Goal: Transaction & Acquisition: Purchase product/service

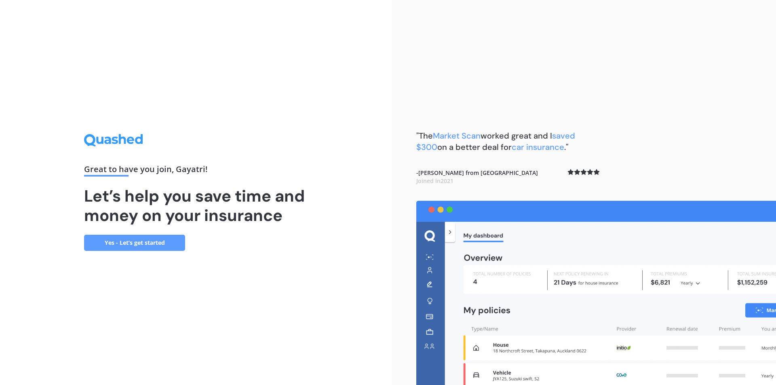
click at [138, 240] on link "Yes - Let’s get started" at bounding box center [134, 243] width 101 height 16
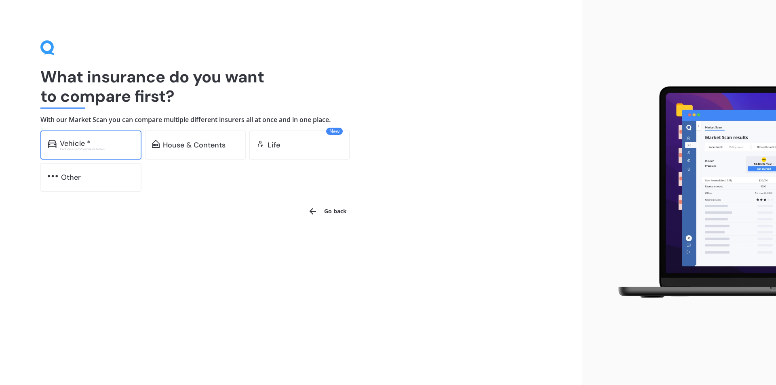
click at [70, 151] on div "Vehicle * Excludes commercial vehicles" at bounding box center [90, 144] width 101 height 29
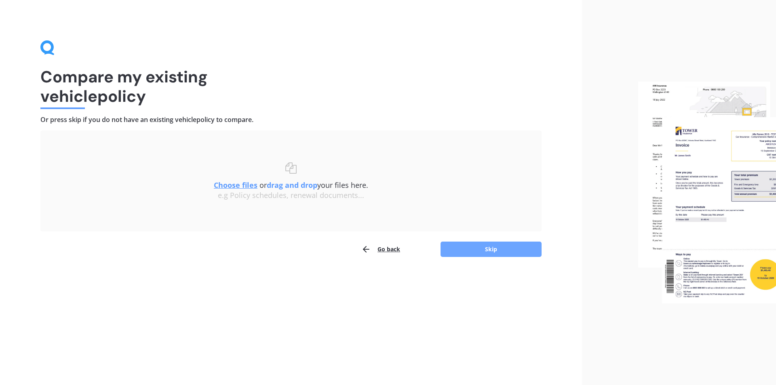
click at [490, 252] on button "Skip" at bounding box center [490, 249] width 101 height 15
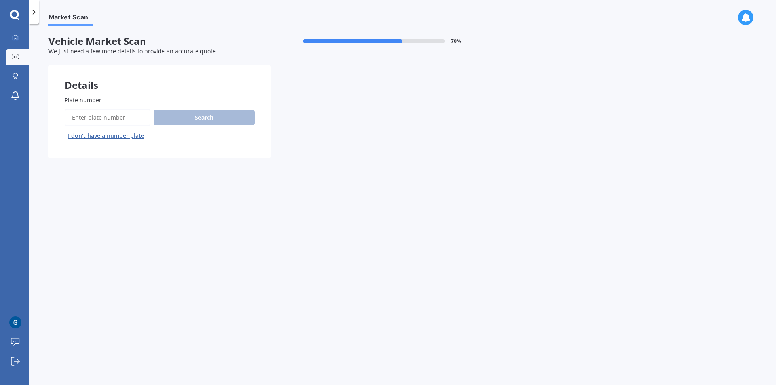
click at [90, 122] on input "Plate number" at bounding box center [108, 117] width 86 height 17
click at [97, 120] on input "Plate number" at bounding box center [108, 117] width 86 height 17
type input "pfa783"
click at [207, 119] on button "Search" at bounding box center [203, 117] width 101 height 15
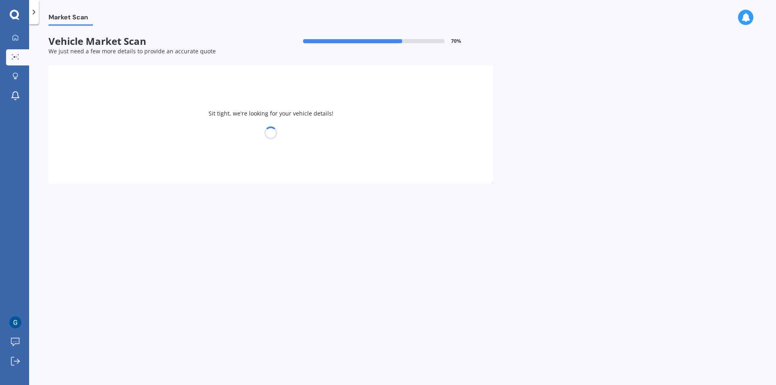
select select "NISSAN"
select select "X-TRAIL"
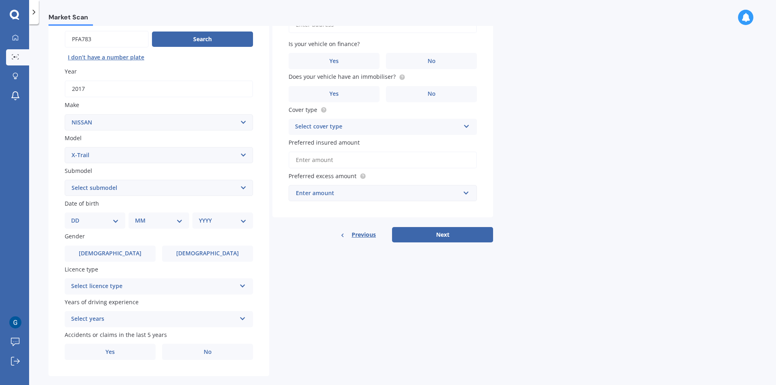
scroll to position [81, 0]
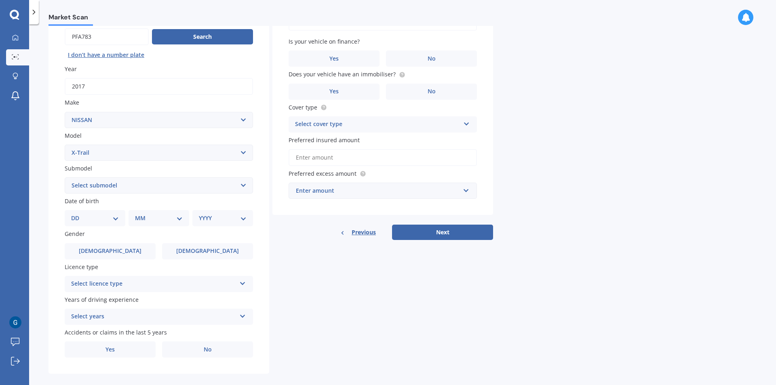
click at [146, 181] on select "Select submodel (All Other) 2000cc Hybrid 2WD non-turbo 4WD 20X Petrol ST ST 4W…" at bounding box center [159, 185] width 188 height 16
select select "2000CC HYBRID"
click at [65, 177] on select "Select submodel (All Other) 2000cc Hybrid 2WD non-turbo 4WD 20X Petrol ST ST 4W…" at bounding box center [159, 185] width 188 height 16
click at [111, 221] on select "DD 01 02 03 04 05 06 07 08 09 10 11 12 13 14 15 16 17 18 19 20 21 22 23 24 25 2…" at bounding box center [95, 218] width 48 height 9
select select "17"
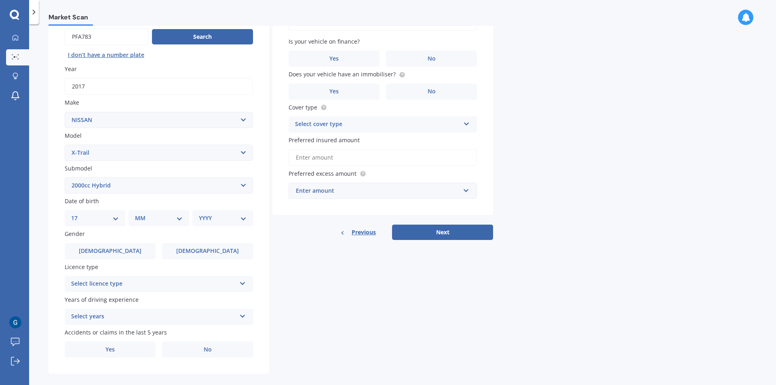
click at [78, 214] on select "DD 01 02 03 04 05 06 07 08 09 10 11 12 13 14 15 16 17 18 19 20 21 22 23 24 25 2…" at bounding box center [95, 218] width 48 height 9
click at [159, 218] on select "MM 01 02 03 04 05 06 07 08 09 10 11 12" at bounding box center [160, 218] width 44 height 9
select select "06"
click at [138, 214] on select "MM 01 02 03 04 05 06 07 08 09 10 11 12" at bounding box center [160, 218] width 44 height 9
click at [242, 223] on div "YYYY 2025 2024 2023 2022 2021 2020 2019 2018 2017 2016 2015 2014 2013 2012 2011…" at bounding box center [220, 218] width 57 height 16
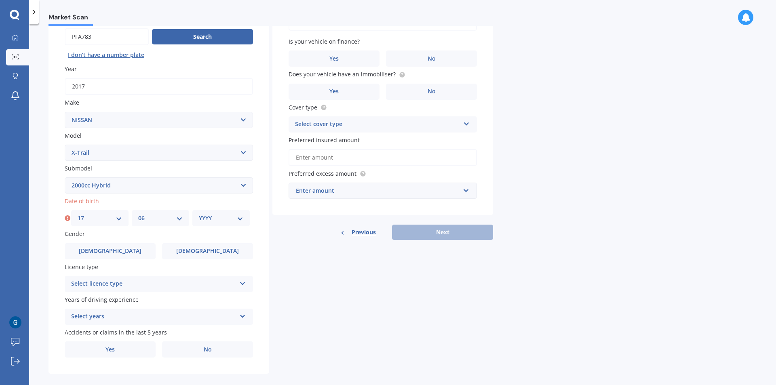
click at [231, 219] on select "YYYY 2025 2024 2023 2022 2021 2020 2019 2018 2017 2016 2015 2014 2013 2012 2011…" at bounding box center [221, 218] width 44 height 9
select select "1986"
click at [199, 214] on select "YYYY 2025 2024 2023 2022 2021 2020 2019 2018 2017 2016 2015 2014 2013 2012 2011…" at bounding box center [221, 218] width 44 height 9
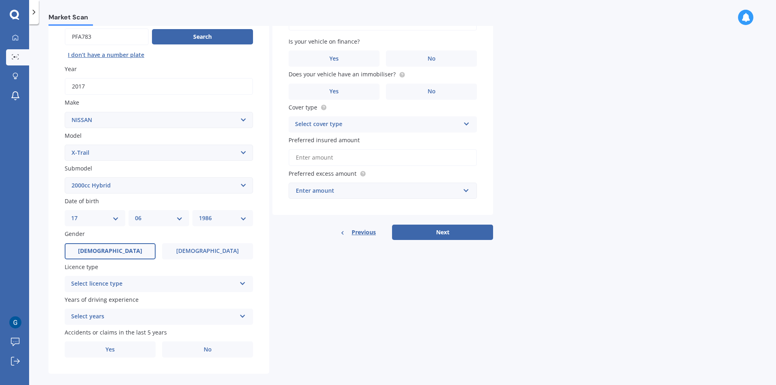
click at [112, 253] on span "[DEMOGRAPHIC_DATA]" at bounding box center [110, 251] width 64 height 7
click at [0, 0] on input "[DEMOGRAPHIC_DATA]" at bounding box center [0, 0] width 0 height 0
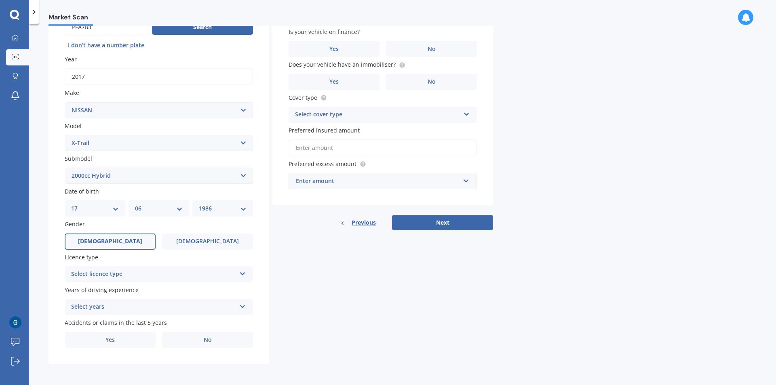
click at [137, 277] on div "Select licence type" at bounding box center [153, 274] width 165 height 10
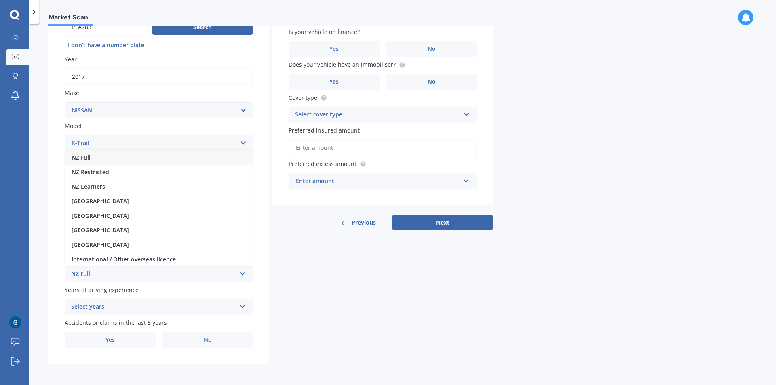
click at [82, 158] on span "NZ Full" at bounding box center [80, 157] width 19 height 8
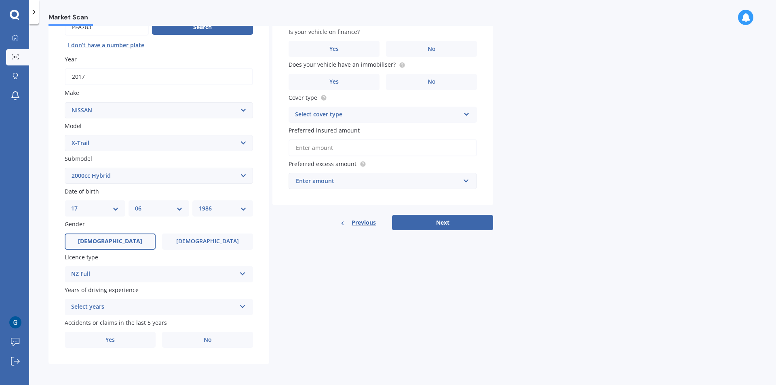
click at [103, 306] on div "Select years" at bounding box center [153, 307] width 165 height 10
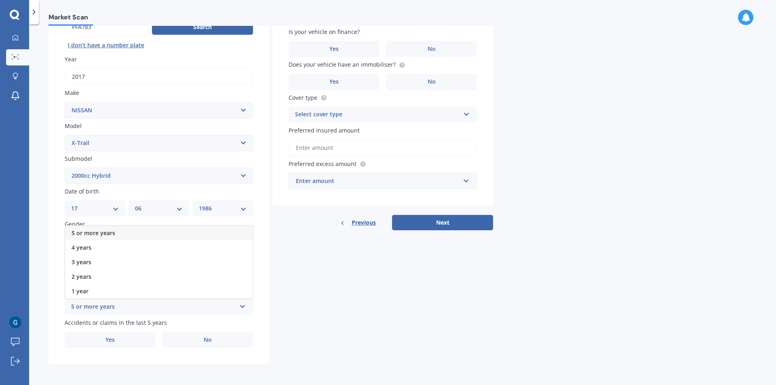
click at [87, 233] on span "5 or more years" at bounding box center [93, 233] width 44 height 8
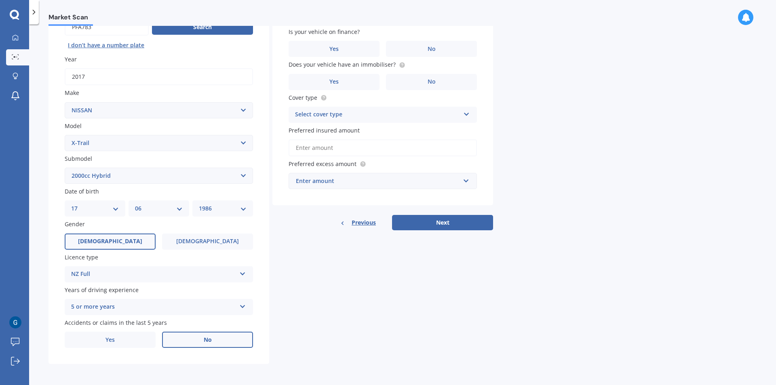
click at [186, 340] on label "No" at bounding box center [207, 340] width 91 height 16
click at [0, 0] on input "No" at bounding box center [0, 0] width 0 height 0
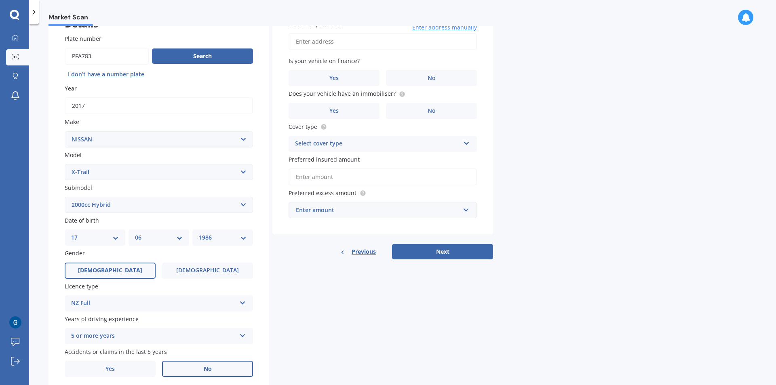
scroll to position [0, 0]
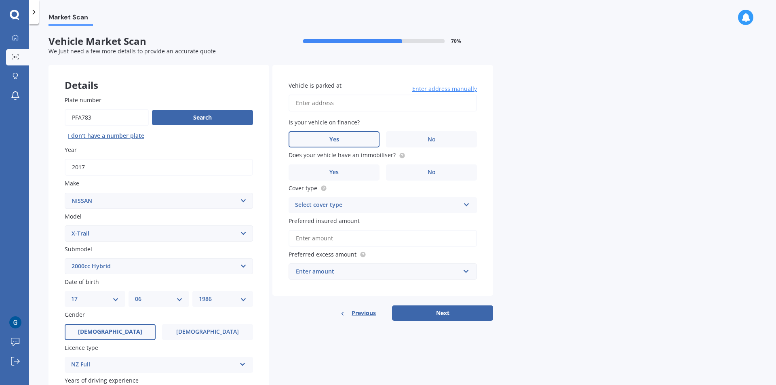
click at [331, 141] on span "Yes" at bounding box center [334, 139] width 10 height 7
click at [0, 0] on input "Yes" at bounding box center [0, 0] width 0 height 0
click at [359, 175] on label "Yes" at bounding box center [333, 172] width 91 height 16
click at [0, 0] on input "Yes" at bounding box center [0, 0] width 0 height 0
click at [348, 200] on div "Select cover type" at bounding box center [377, 205] width 165 height 10
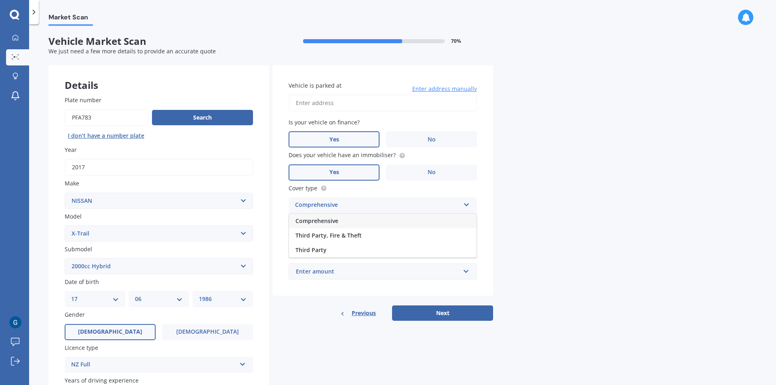
click at [326, 222] on span "Comprehensive" at bounding box center [316, 221] width 43 height 8
click at [321, 237] on input "Preferred insured amount" at bounding box center [382, 238] width 188 height 17
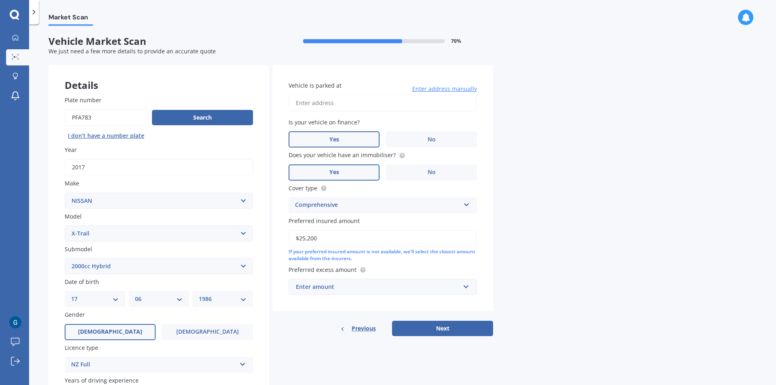
type input "$25,200"
click at [353, 284] on div "Enter amount" at bounding box center [378, 286] width 164 height 9
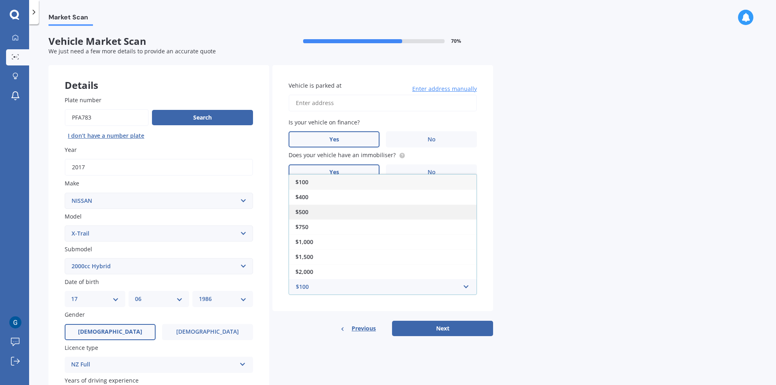
click at [305, 215] on span "$500" at bounding box center [301, 212] width 13 height 8
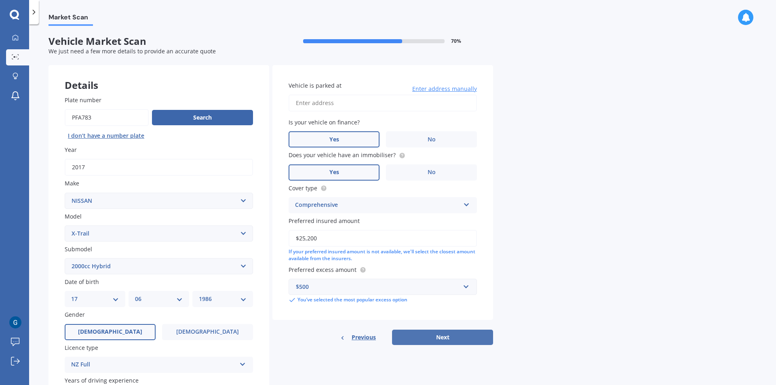
click at [422, 332] on button "Next" at bounding box center [442, 337] width 101 height 15
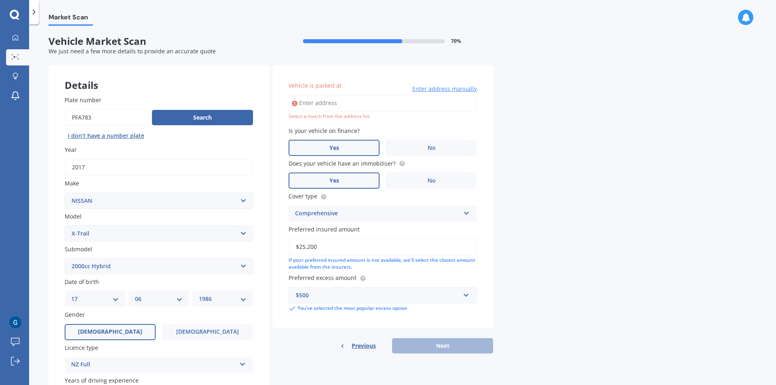
click at [332, 105] on input "Vehicle is parked at" at bounding box center [382, 103] width 188 height 17
type input "[STREET_ADDRESS][PERSON_NAME]"
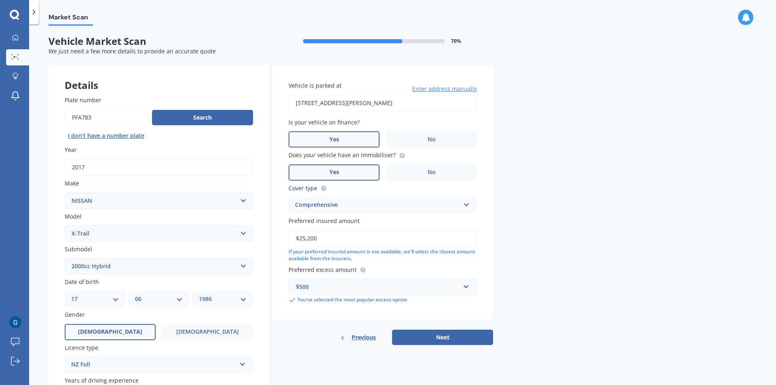
drag, startPoint x: 453, startPoint y: 345, endPoint x: 441, endPoint y: 338, distance: 13.9
click at [454, 345] on button "Next" at bounding box center [442, 337] width 101 height 15
select select "17"
select select "06"
select select "1986"
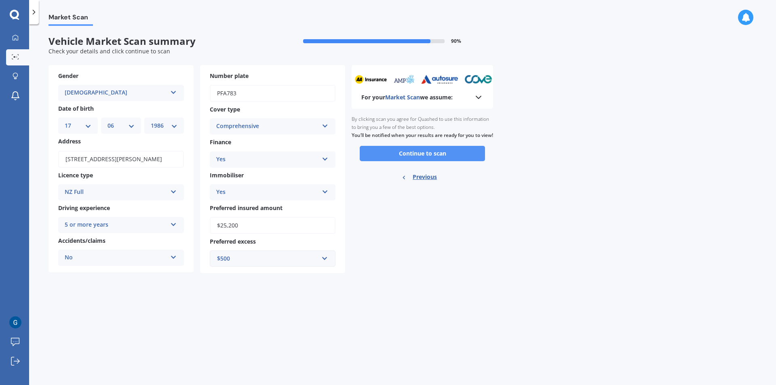
click at [387, 161] on button "Continue to scan" at bounding box center [421, 153] width 125 height 15
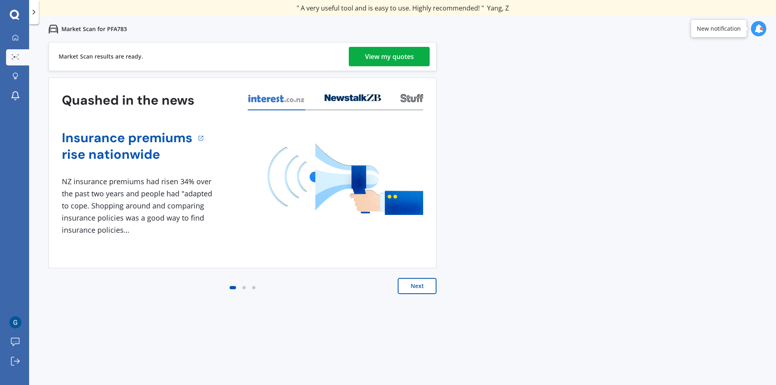
click at [362, 60] on link "View my quotes" at bounding box center [389, 56] width 81 height 19
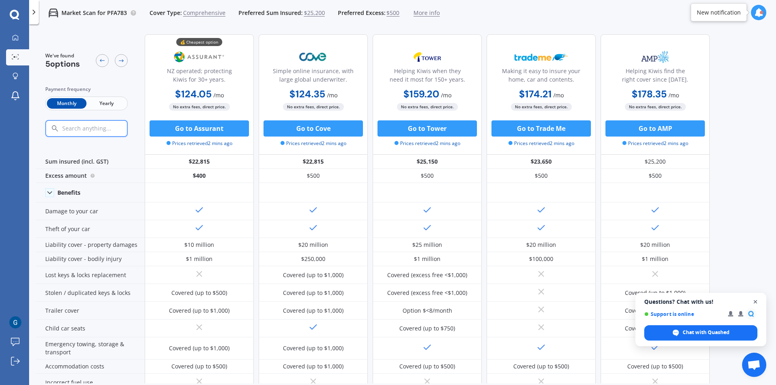
click at [754, 303] on span "Close chat" at bounding box center [755, 302] width 10 height 10
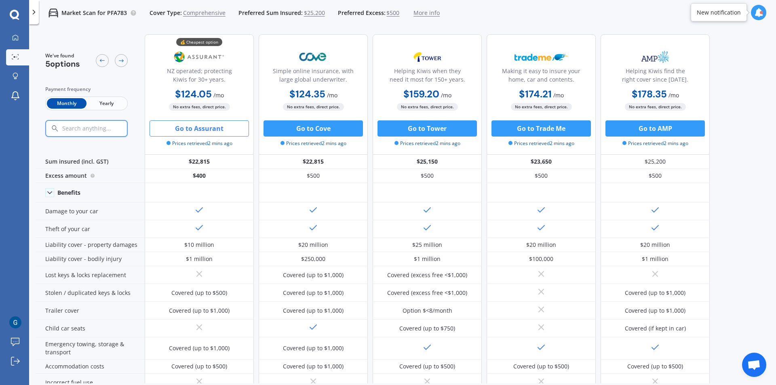
click at [198, 127] on button "Go to Assurant" at bounding box center [198, 128] width 99 height 16
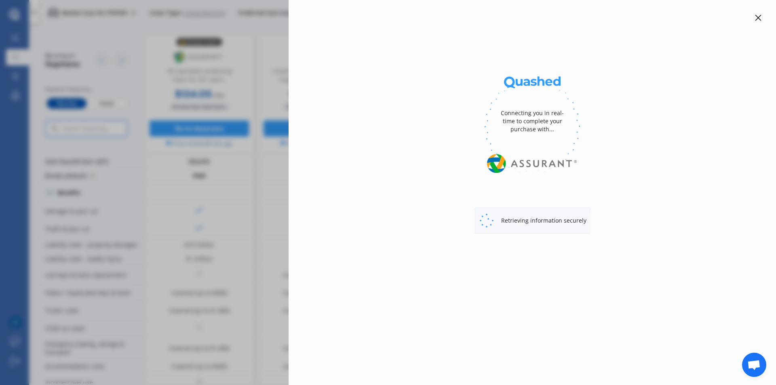
select select "Yearly"
select select "full"
select select "0"
select select "Waitakere"
select select "NISSAN"
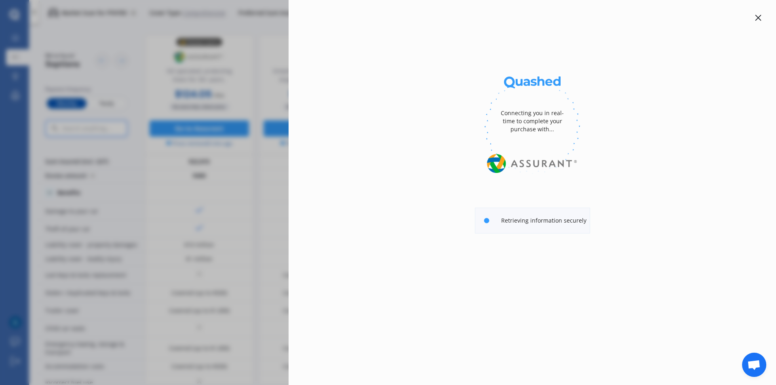
select select "X-TRAIL"
select select "2000CC HYBRID"
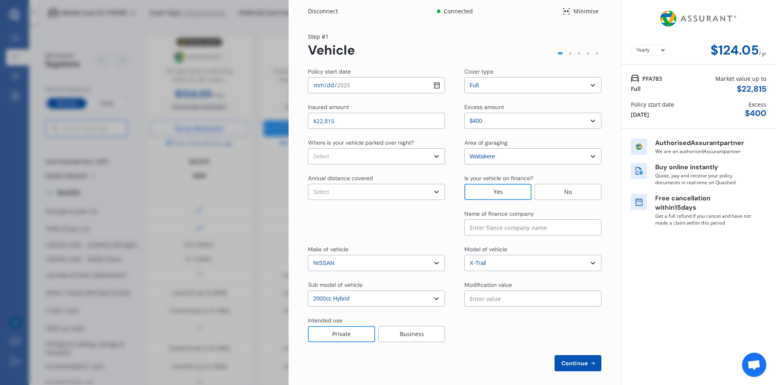
select select "Monthly"
click at [361, 156] on select "Select In a garage On own property On street or road" at bounding box center [376, 156] width 137 height 16
select select "On own property"
click at [308, 148] on select "Select In a garage On own property On street or road" at bounding box center [376, 156] width 137 height 16
click at [339, 195] on select "Select Low (less than 15,000km per year) Average (15,000-30,000km per year) Hig…" at bounding box center [376, 192] width 137 height 16
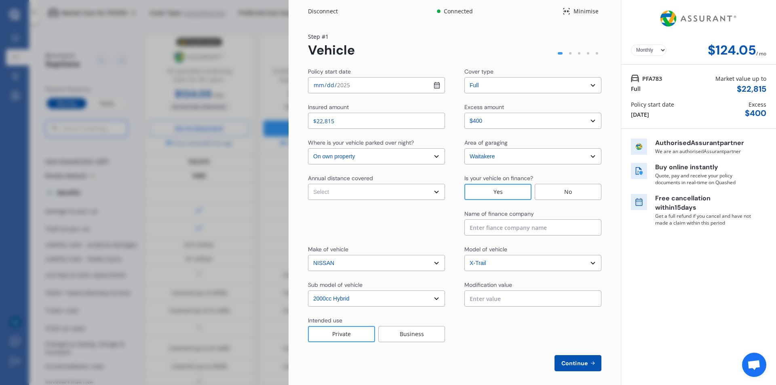
select select "15000"
click at [308, 184] on select "Select Low (less than 15,000km per year) Average (15,000-30,000km per year) Hig…" at bounding box center [376, 192] width 137 height 16
click at [475, 124] on select "Select excess amount $400 $900 $1,400" at bounding box center [532, 121] width 137 height 16
click at [455, 113] on div "Insured amount $22,815 Excess amount Select excess amount $400 $900 $1,400" at bounding box center [454, 116] width 293 height 26
click at [481, 229] on input at bounding box center [532, 227] width 137 height 16
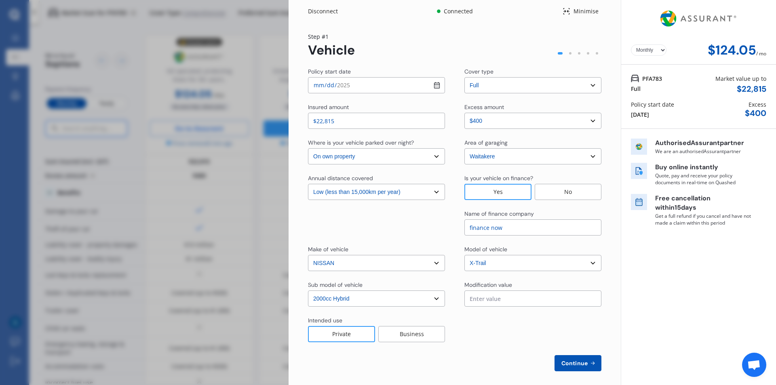
type input "finance now"
click at [431, 233] on div at bounding box center [376, 223] width 137 height 26
click at [564, 359] on button "Continue" at bounding box center [577, 363] width 47 height 16
select select "Mr"
select select "17"
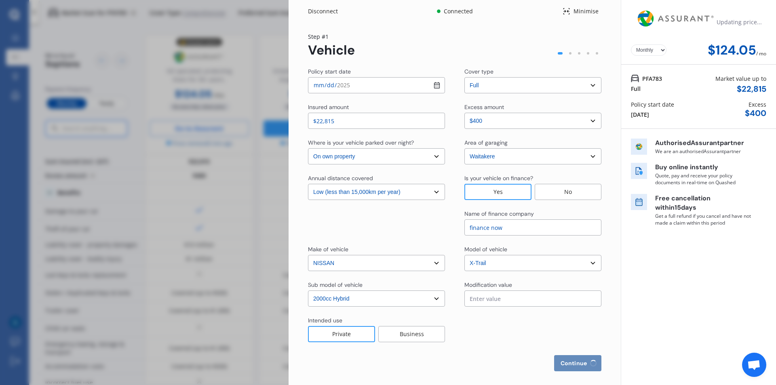
select select "06"
select select "1986"
select select "full"
select select "more than 4 years"
select select "[GEOGRAPHIC_DATA]"
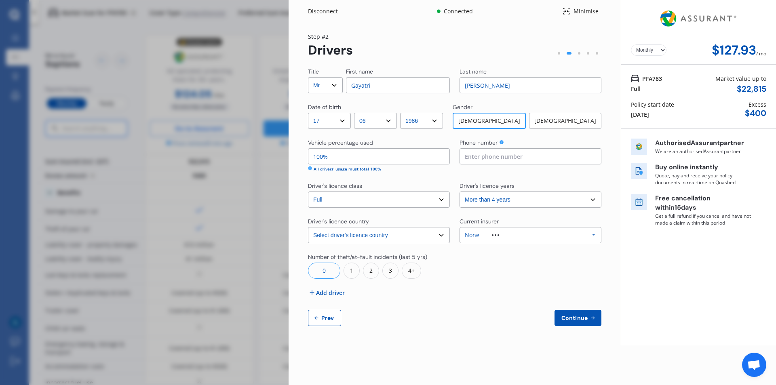
click at [702, 143] on p "Authorised Assurant partner" at bounding box center [703, 143] width 97 height 9
click at [569, 11] on icon at bounding box center [566, 11] width 8 height 10
